Goal: Browse casually

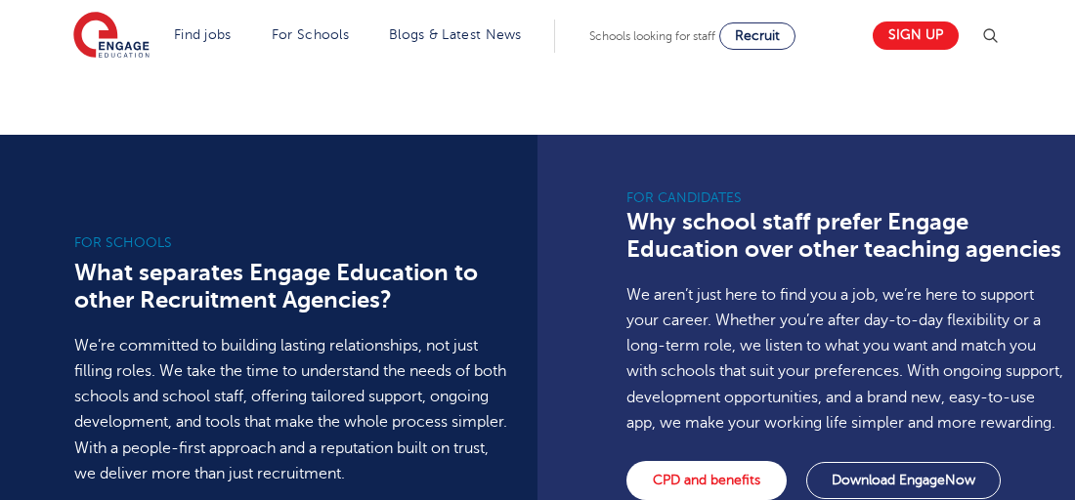
scroll to position [1954, 0]
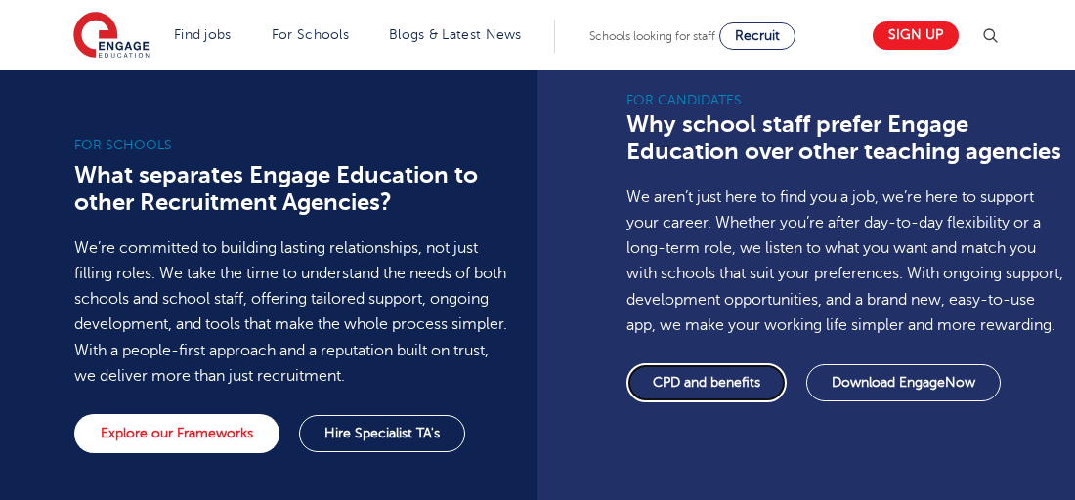
click at [684, 403] on link "CPD and benefits" at bounding box center [706, 382] width 160 height 39
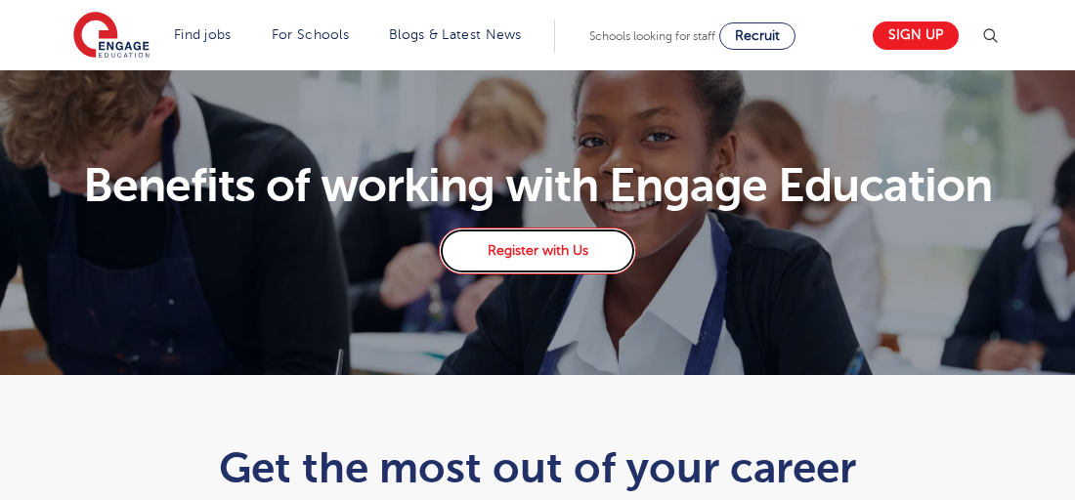
click at [533, 263] on link "Register with Us" at bounding box center [537, 251] width 197 height 47
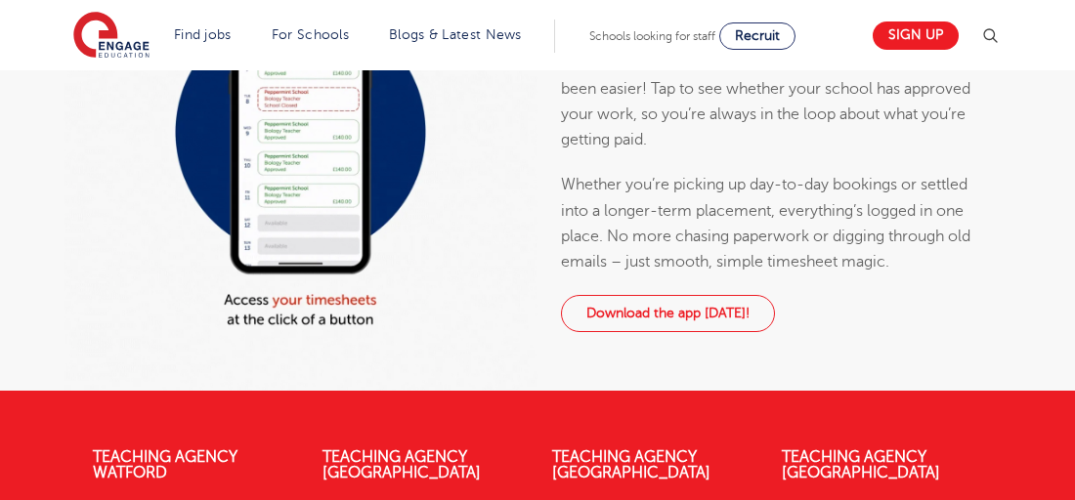
scroll to position [879, 0]
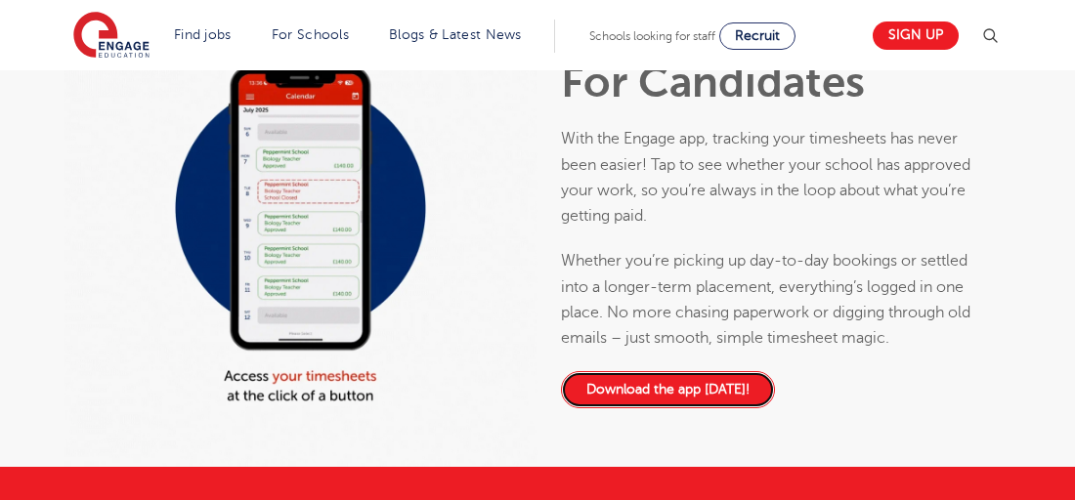
click at [697, 377] on link "Download the app today!" at bounding box center [668, 389] width 214 height 37
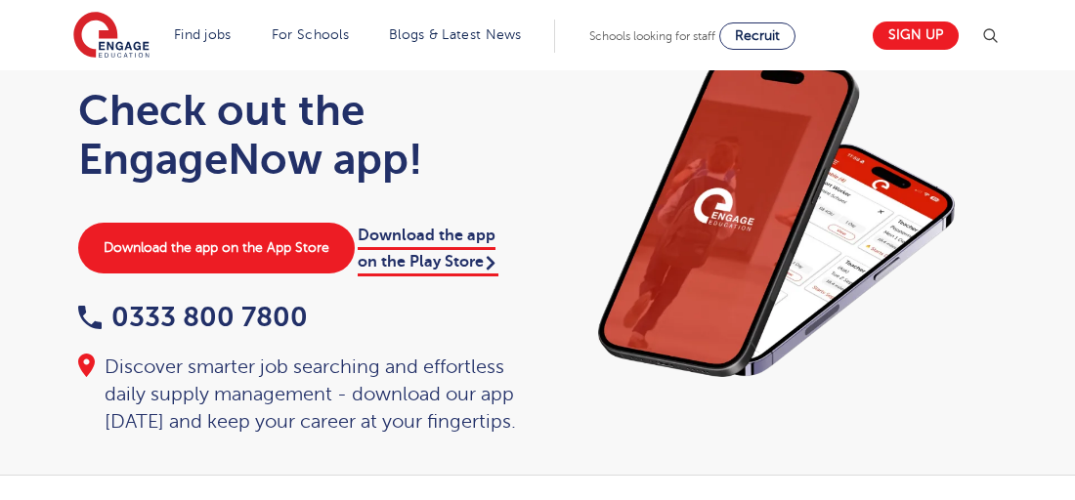
scroll to position [98, 0]
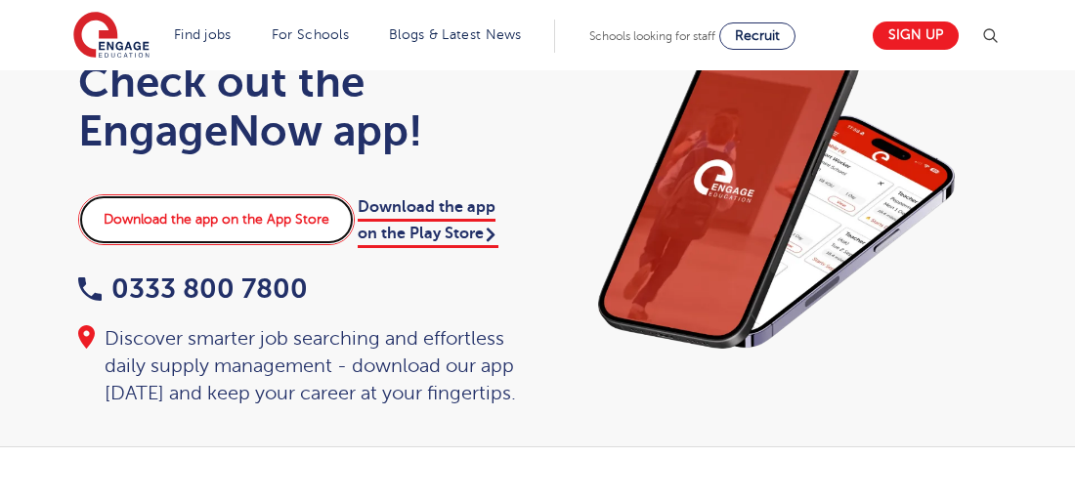
click at [256, 217] on link "Download the app on the App Store" at bounding box center [216, 219] width 277 height 51
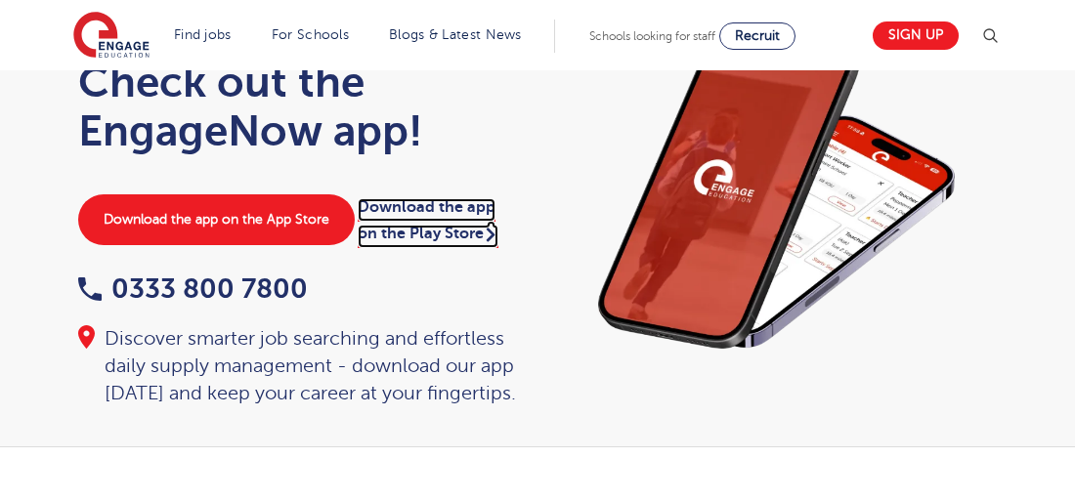
click at [445, 229] on link "Download the app on the Play Store" at bounding box center [428, 222] width 141 height 49
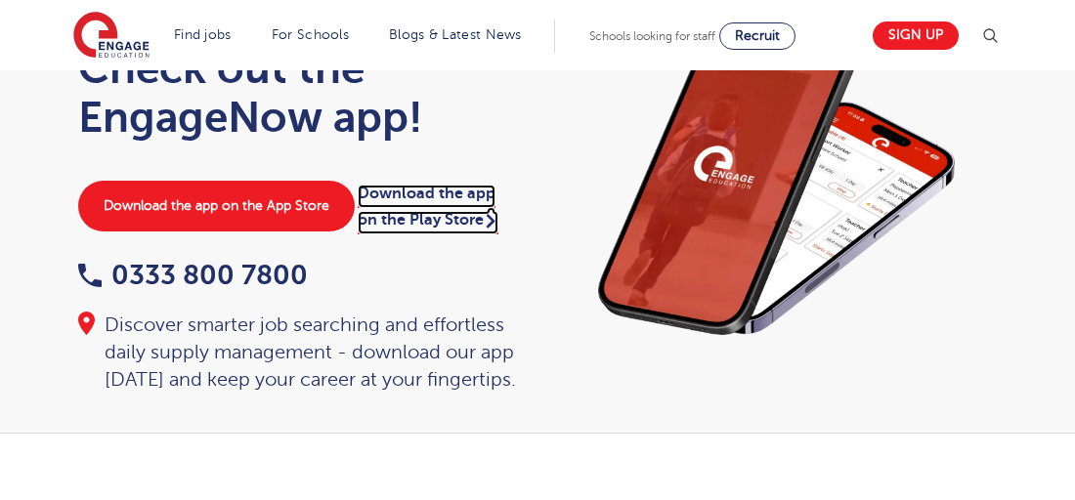
scroll to position [0, 0]
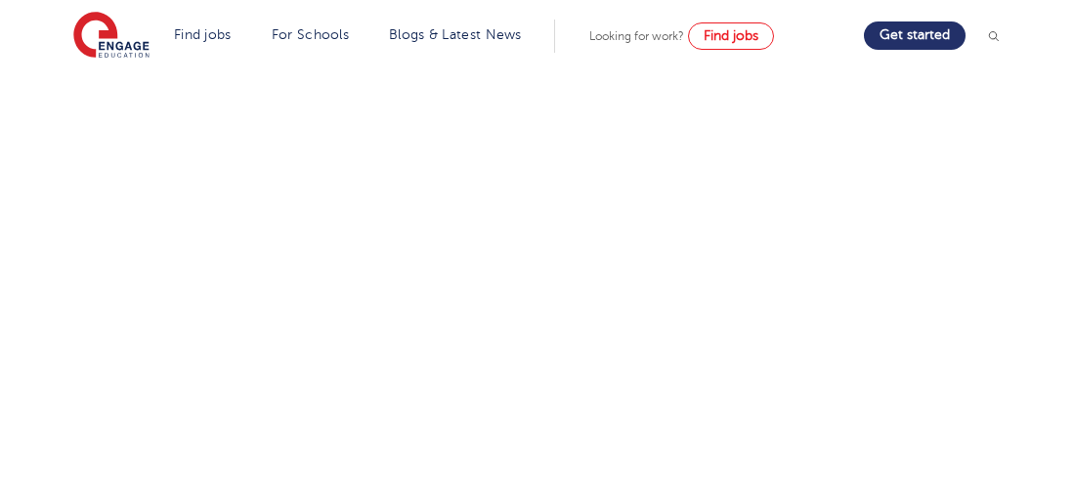
scroll to position [489, 0]
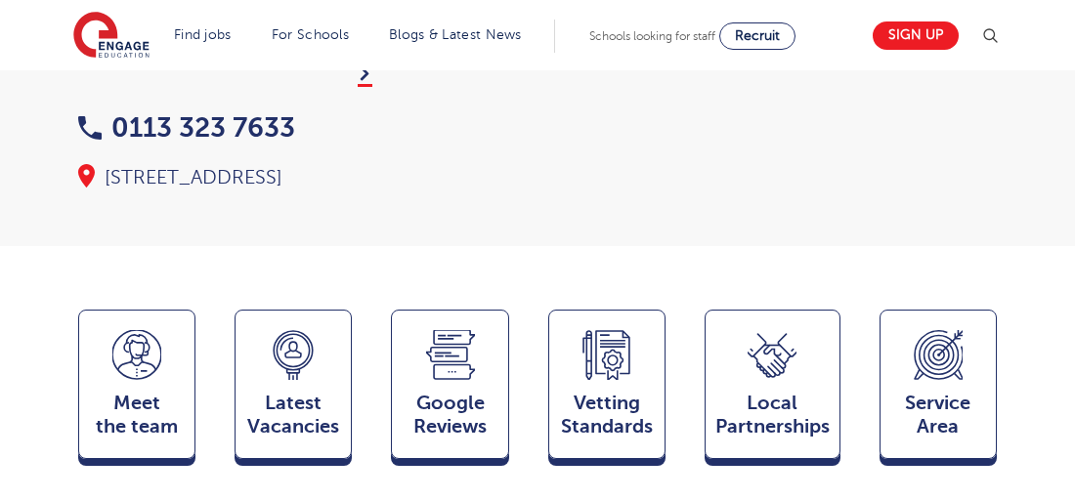
scroll to position [489, 0]
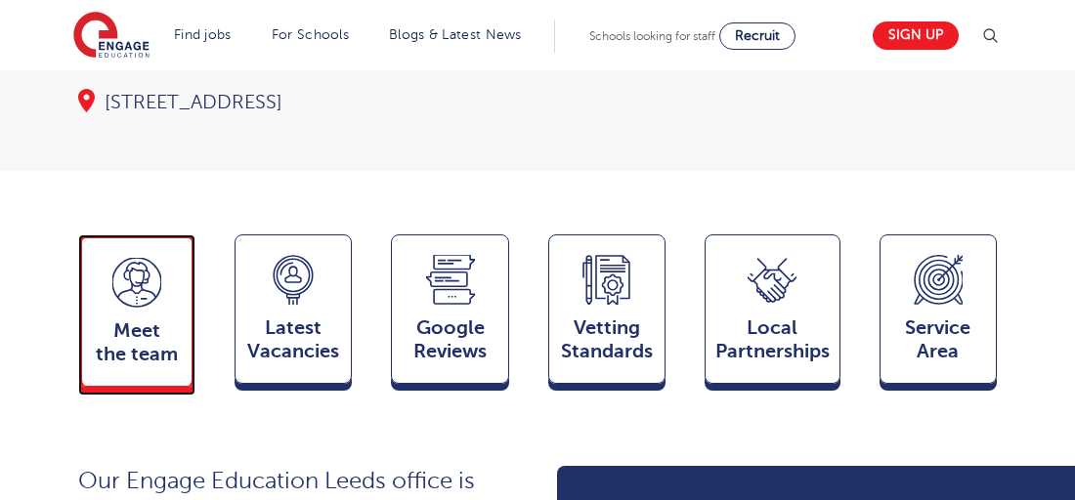
click at [104, 241] on div "Meet the team Team" at bounding box center [136, 311] width 117 height 152
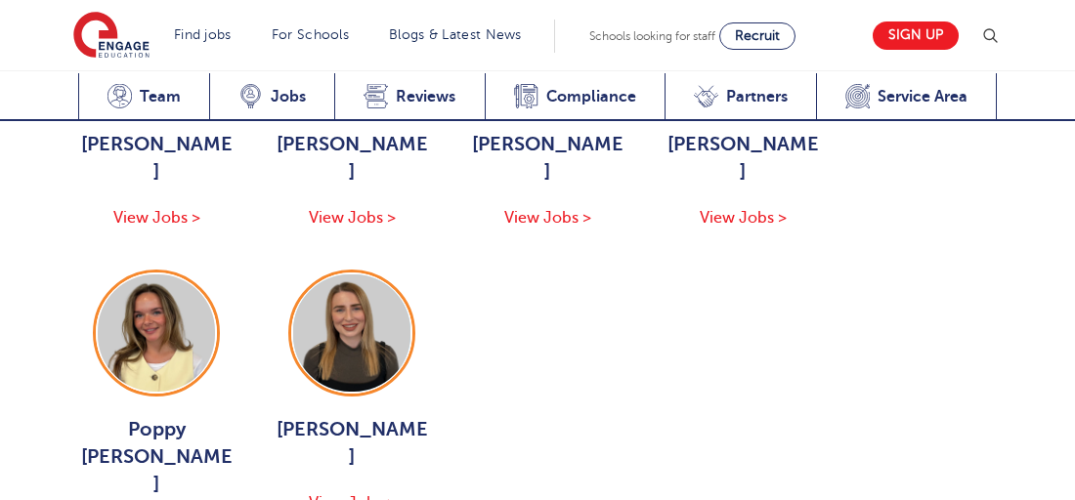
scroll to position [2977, 0]
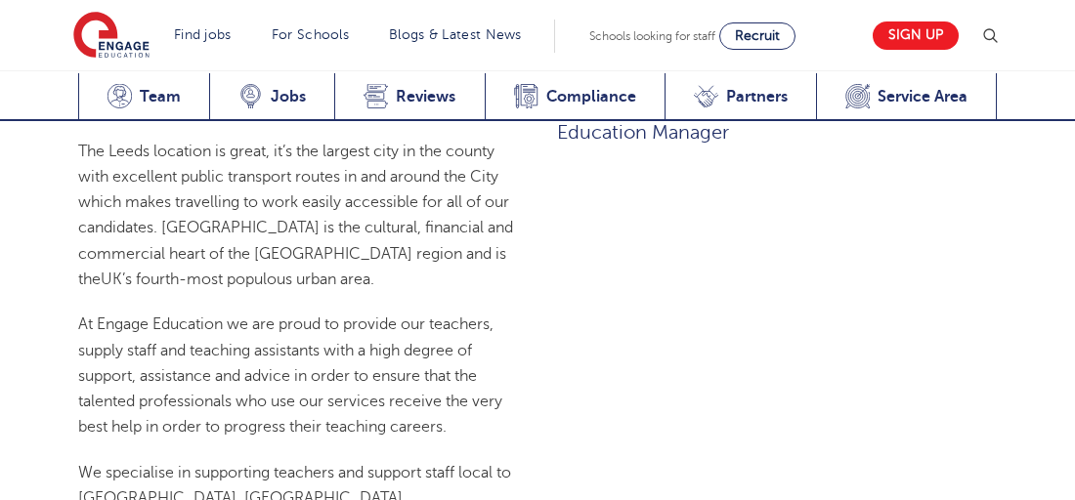
scroll to position [925, 0]
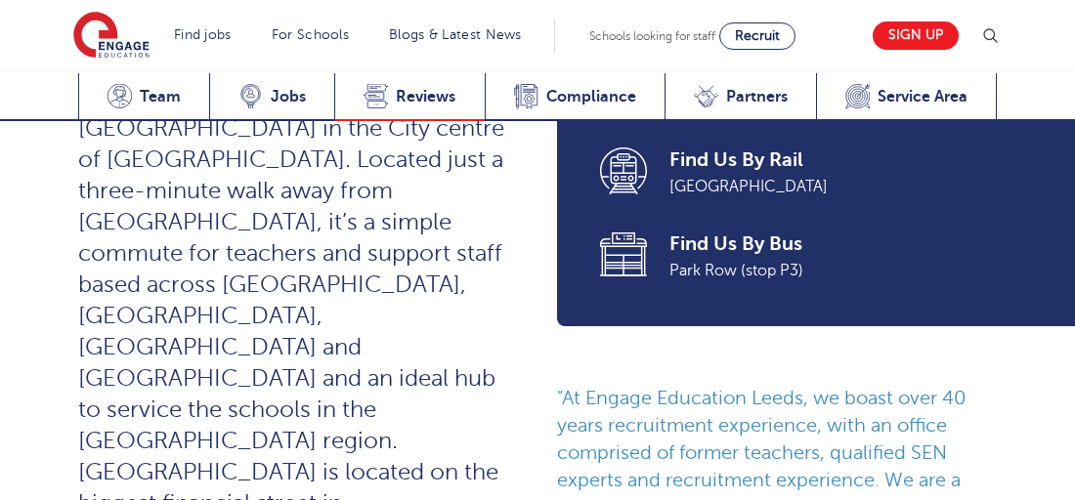
click at [423, 88] on span "Reviews" at bounding box center [426, 97] width 60 height 20
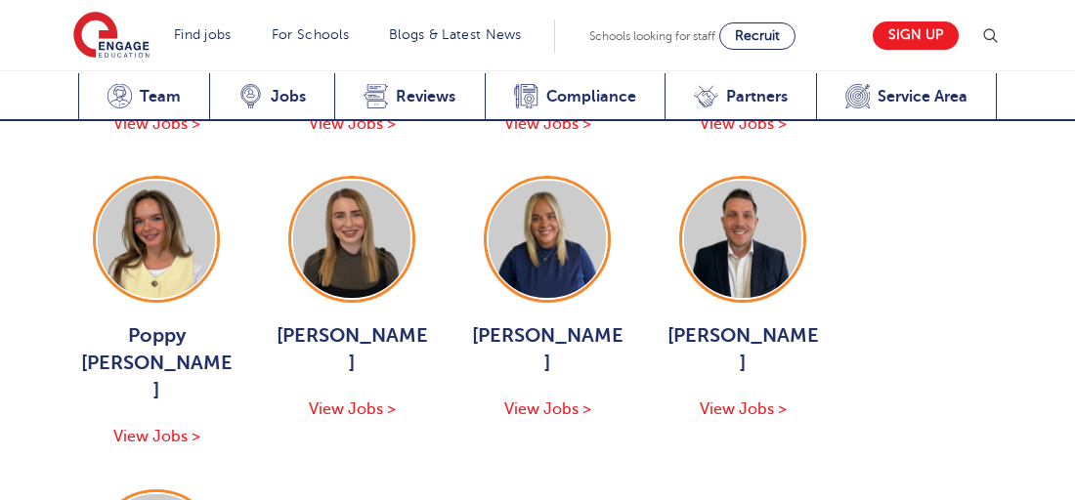
scroll to position [3780, 0]
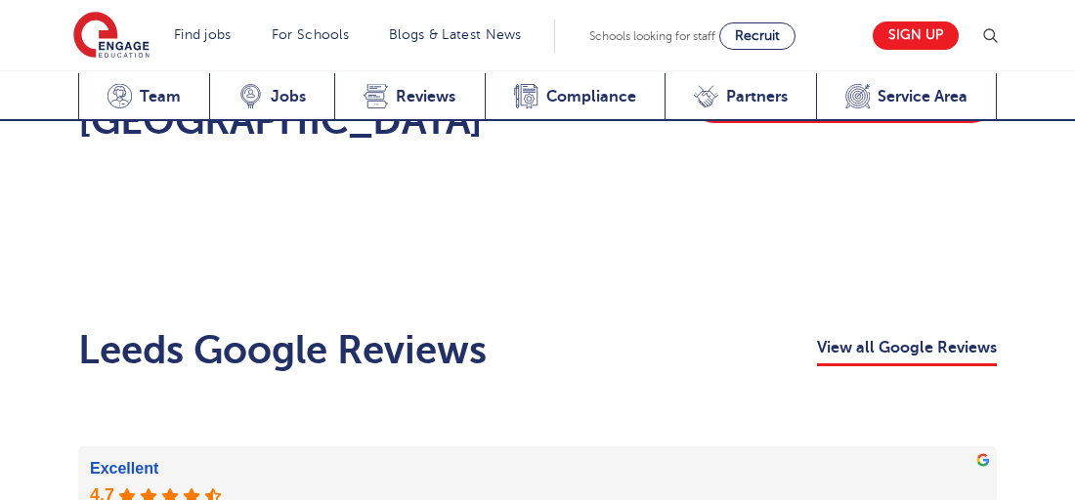
scroll to position [3976, 0]
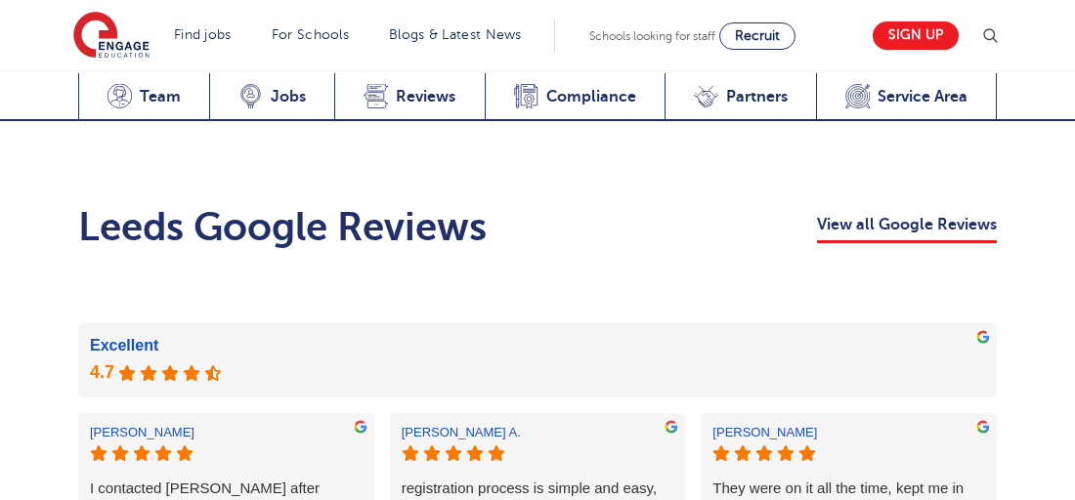
scroll to position [450, 0]
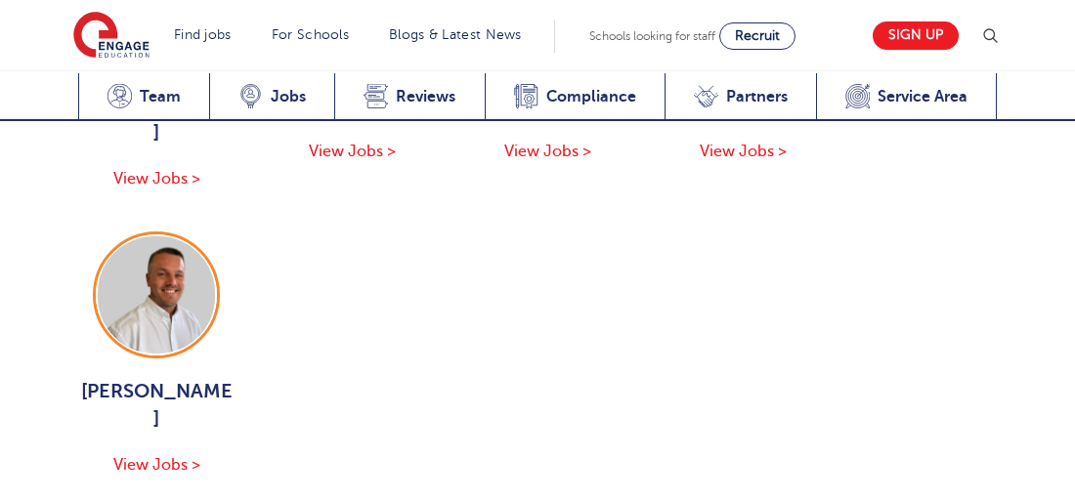
scroll to position [3097, 0]
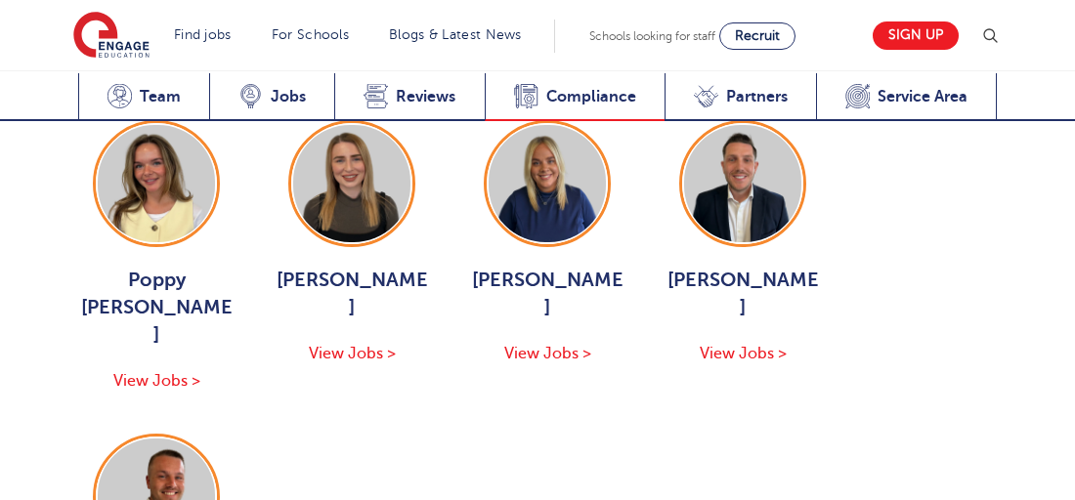
click at [569, 98] on span "Compliance" at bounding box center [591, 97] width 90 height 20
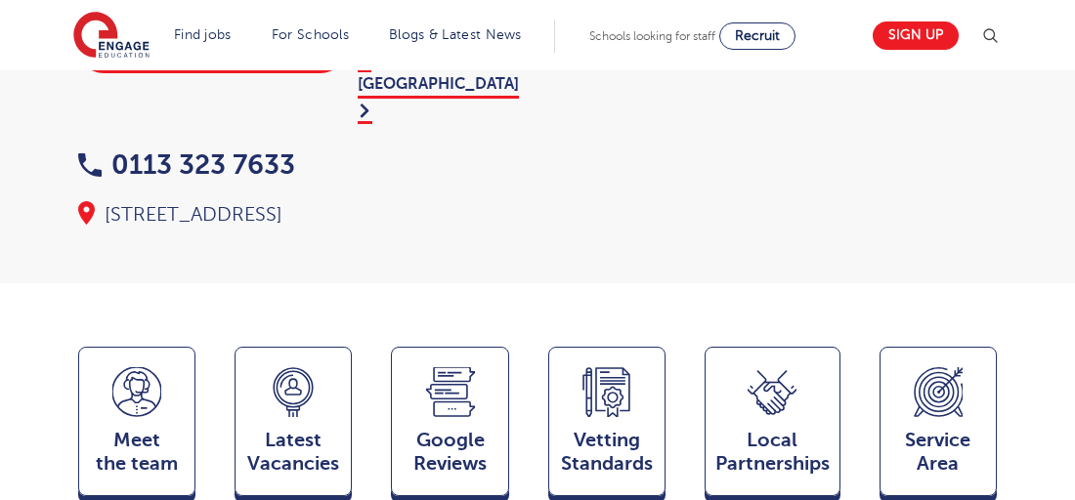
scroll to position [381, 0]
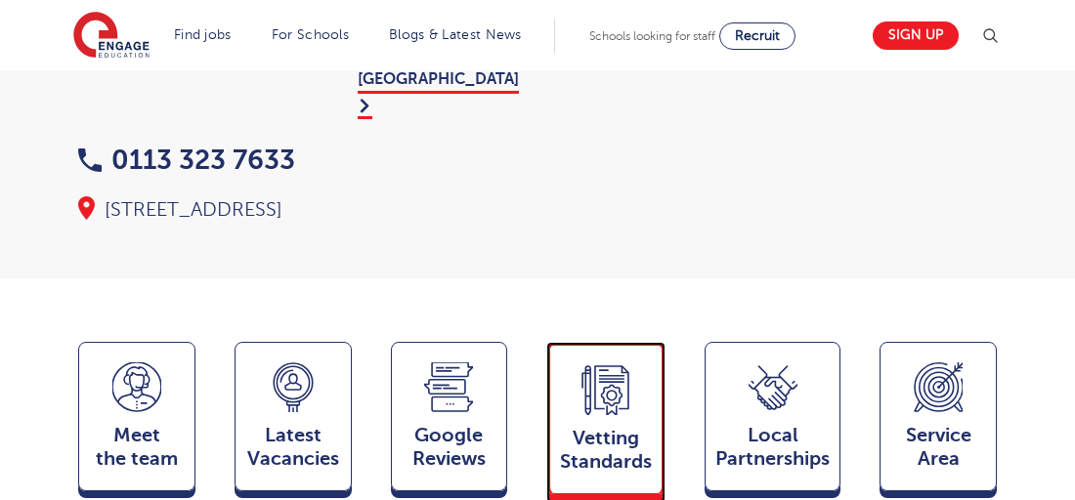
click at [584, 427] on span "Vetting Standards" at bounding box center [606, 450] width 92 height 47
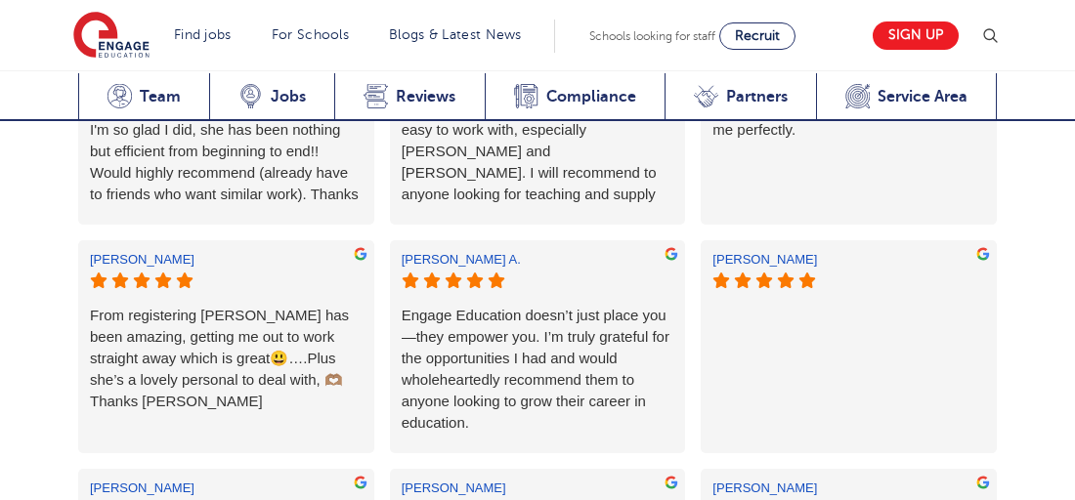
scroll to position [4886, 0]
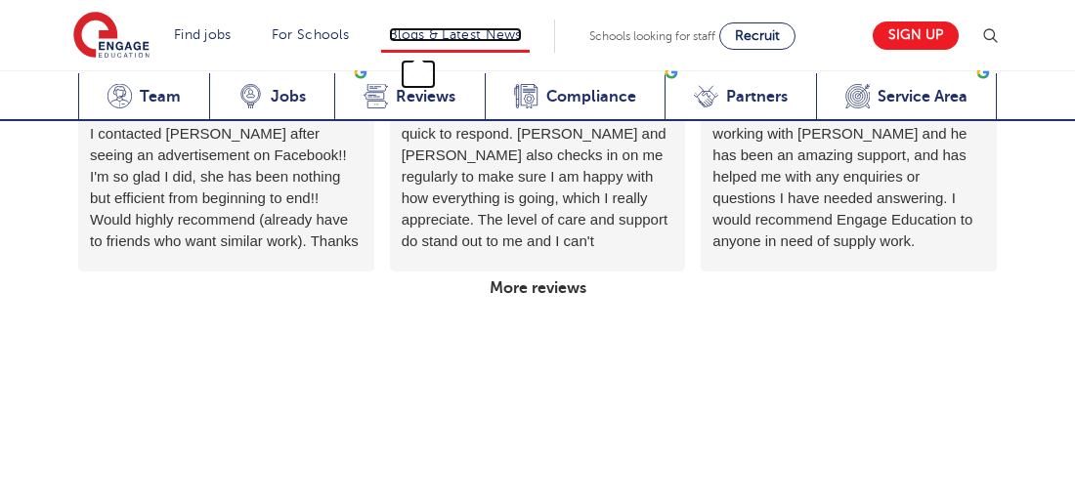
click at [454, 27] on link "Blogs & Latest News" at bounding box center [455, 34] width 133 height 15
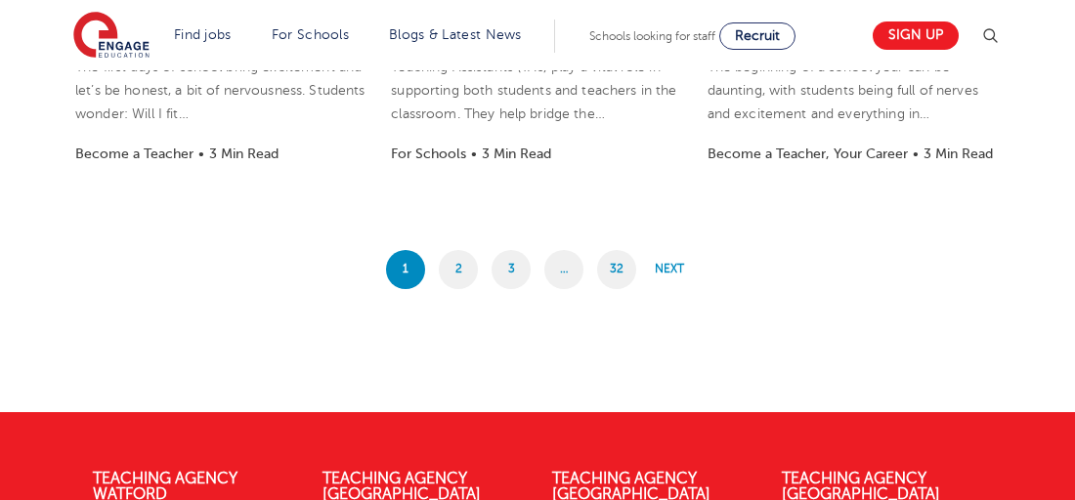
scroll to position [1563, 0]
